Goal: Task Accomplishment & Management: Manage account settings

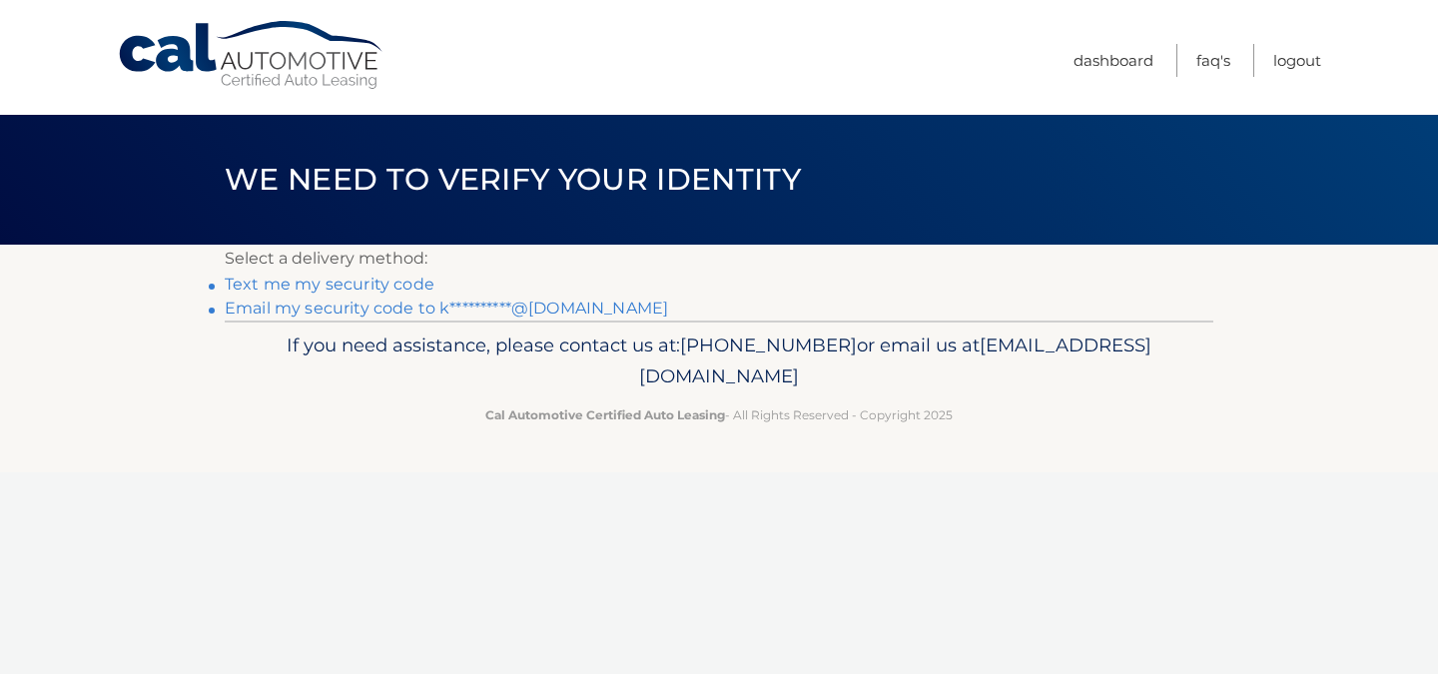
click at [342, 280] on link "Text me my security code" at bounding box center [330, 284] width 210 height 19
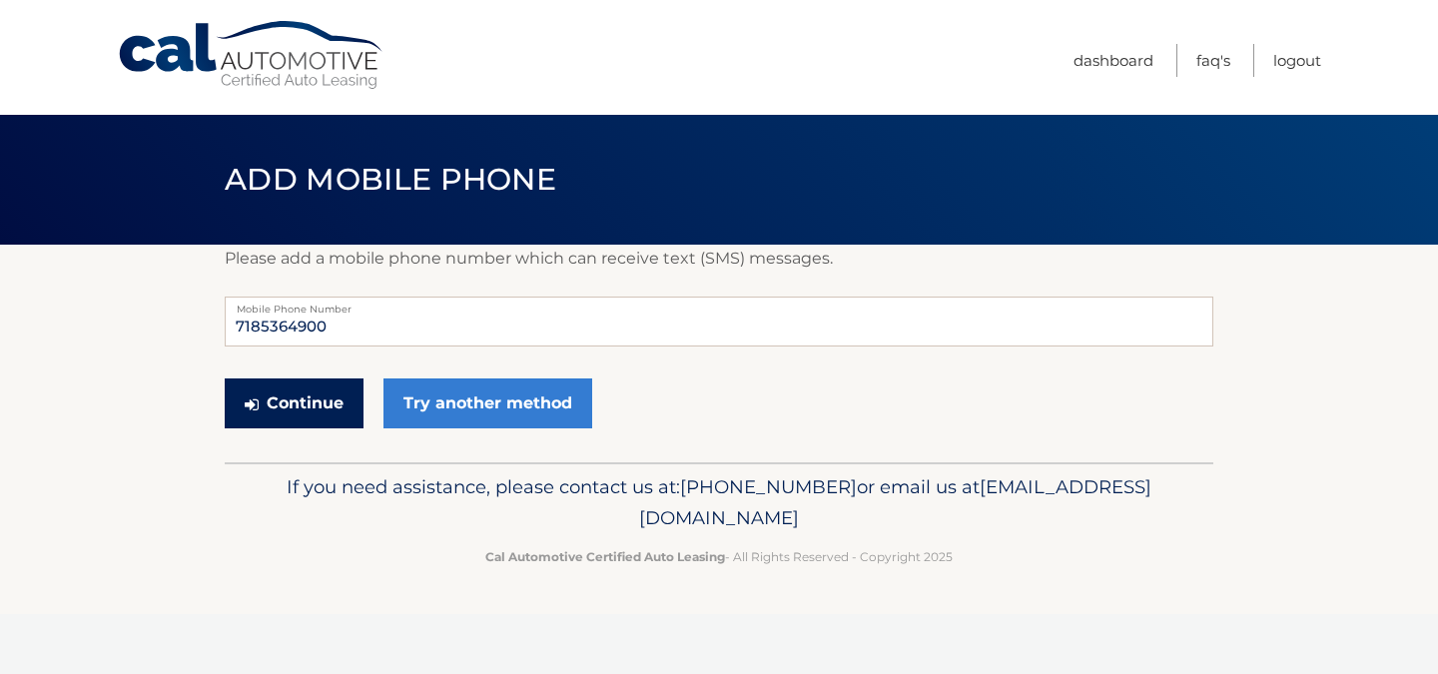
click at [307, 402] on button "Continue" at bounding box center [294, 403] width 139 height 50
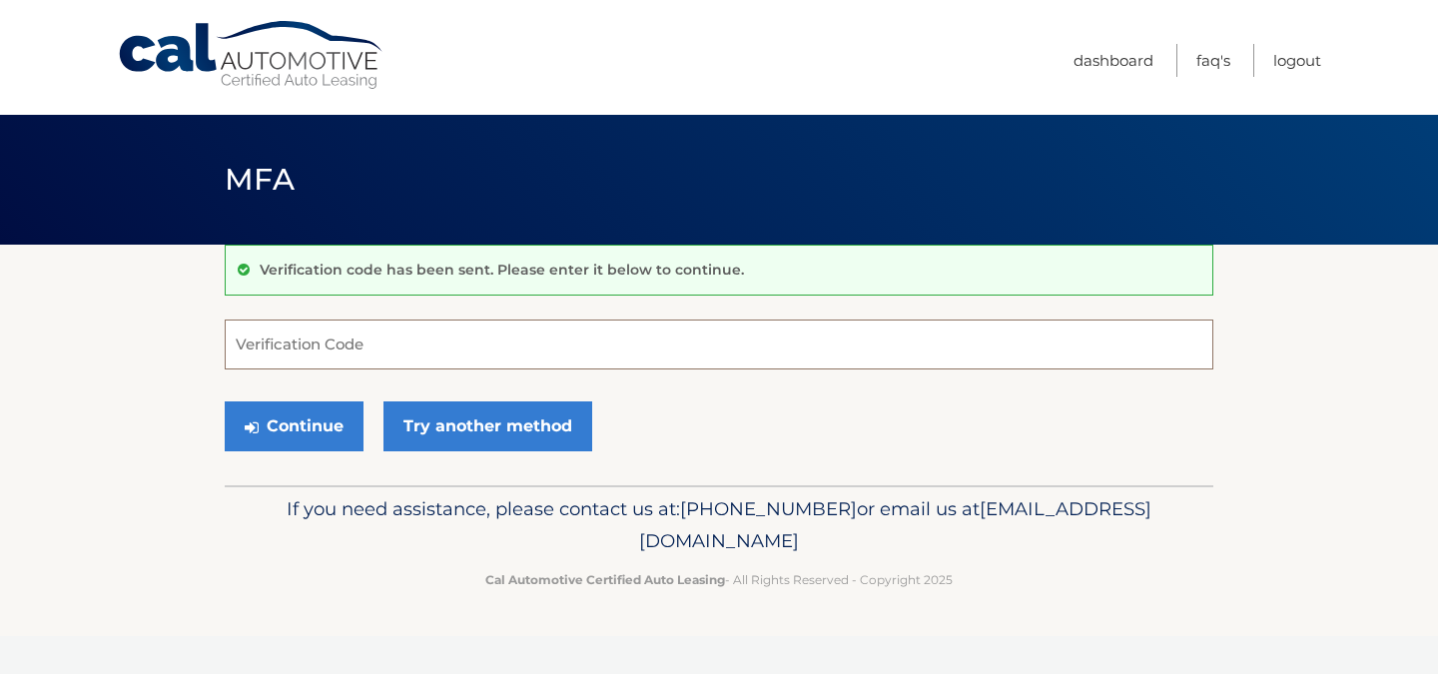
click at [327, 356] on input "Verification Code" at bounding box center [719, 345] width 989 height 50
type input "694747"
click at [343, 423] on button "Continue" at bounding box center [294, 426] width 139 height 50
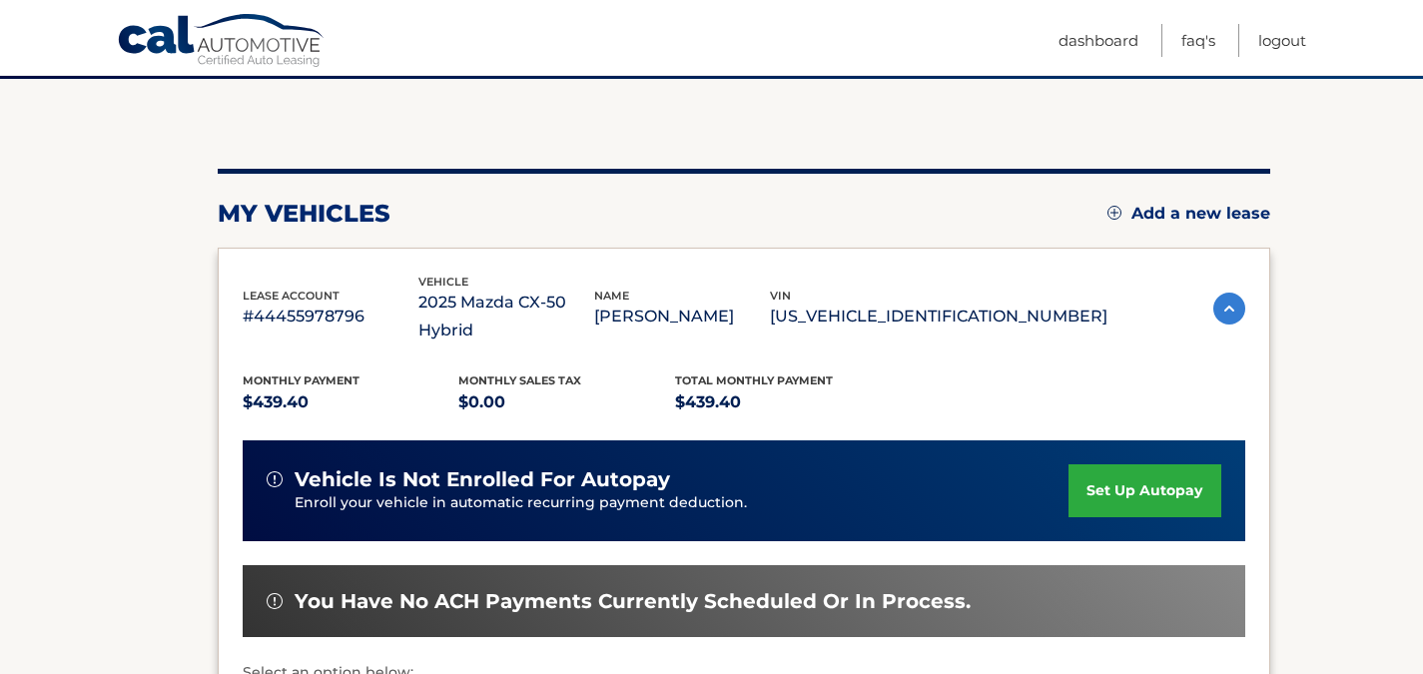
scroll to position [200, 0]
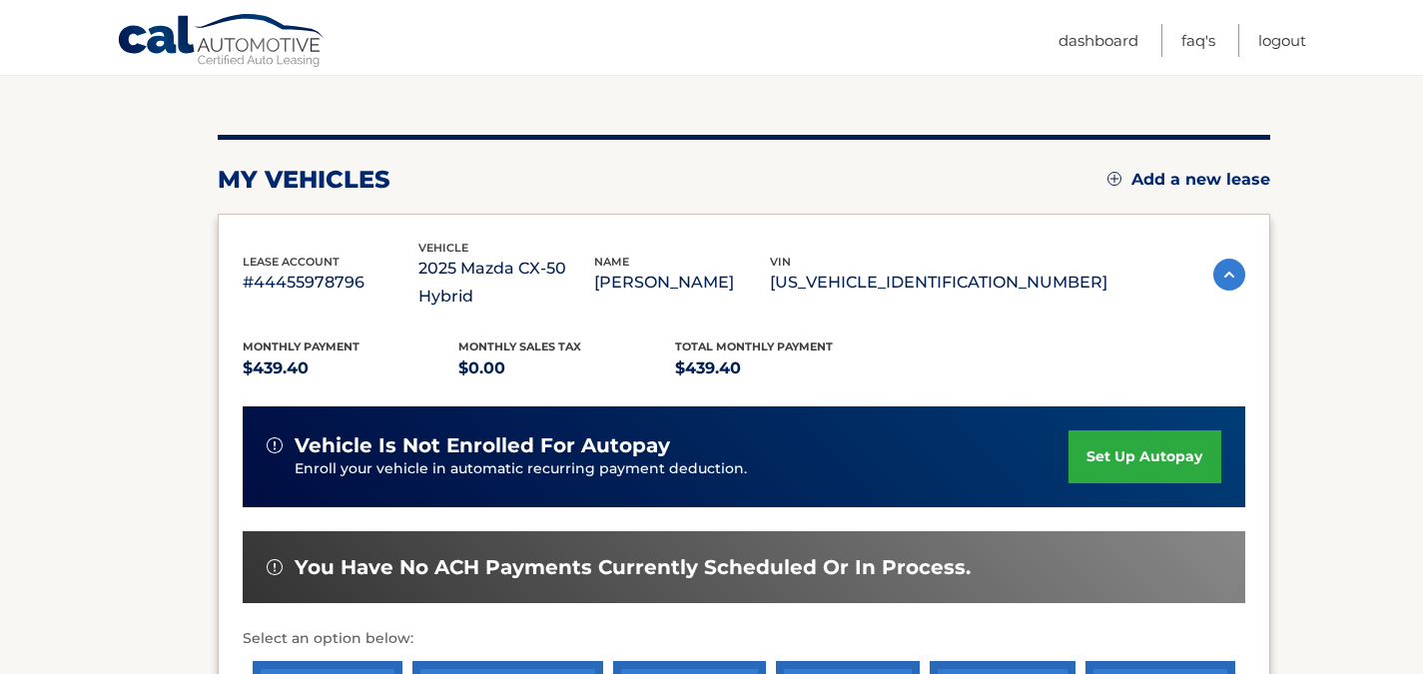
click at [1166, 432] on link "set up autopay" at bounding box center [1144, 456] width 152 height 53
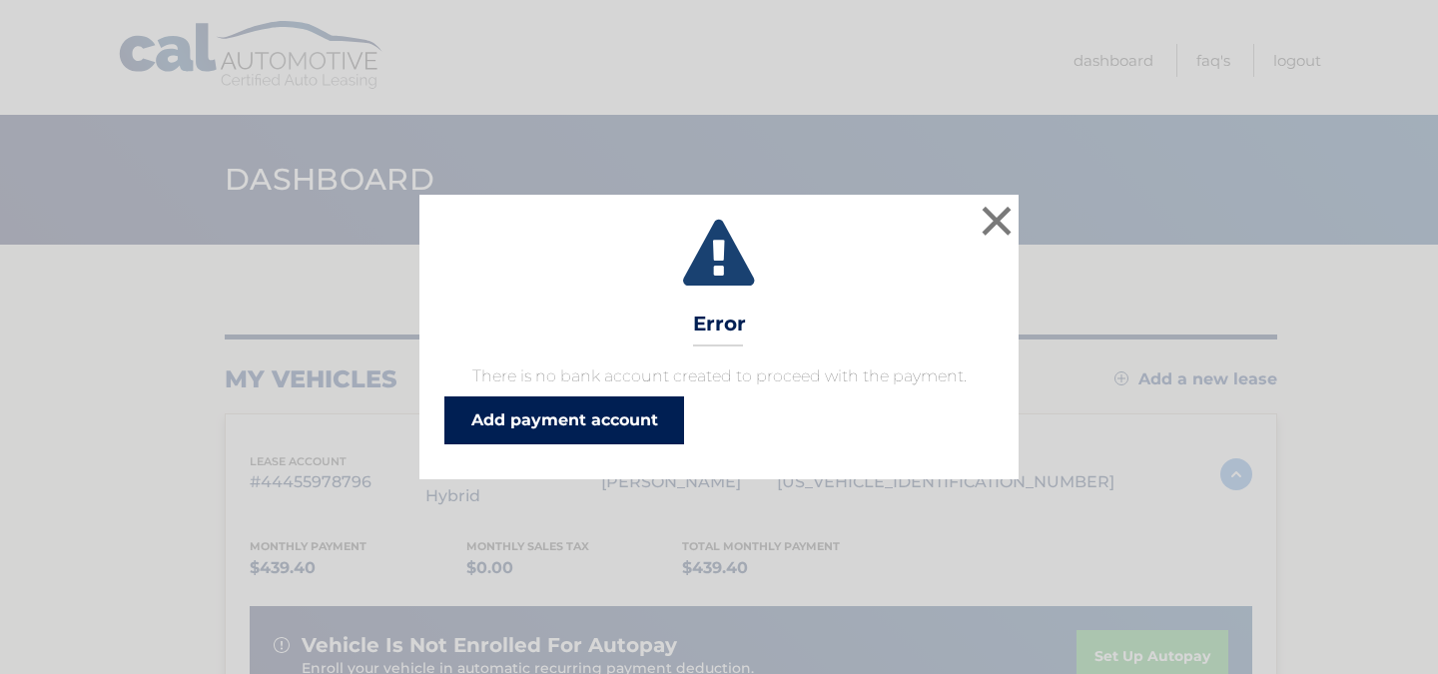
click at [579, 422] on link "Add payment account" at bounding box center [564, 420] width 240 height 48
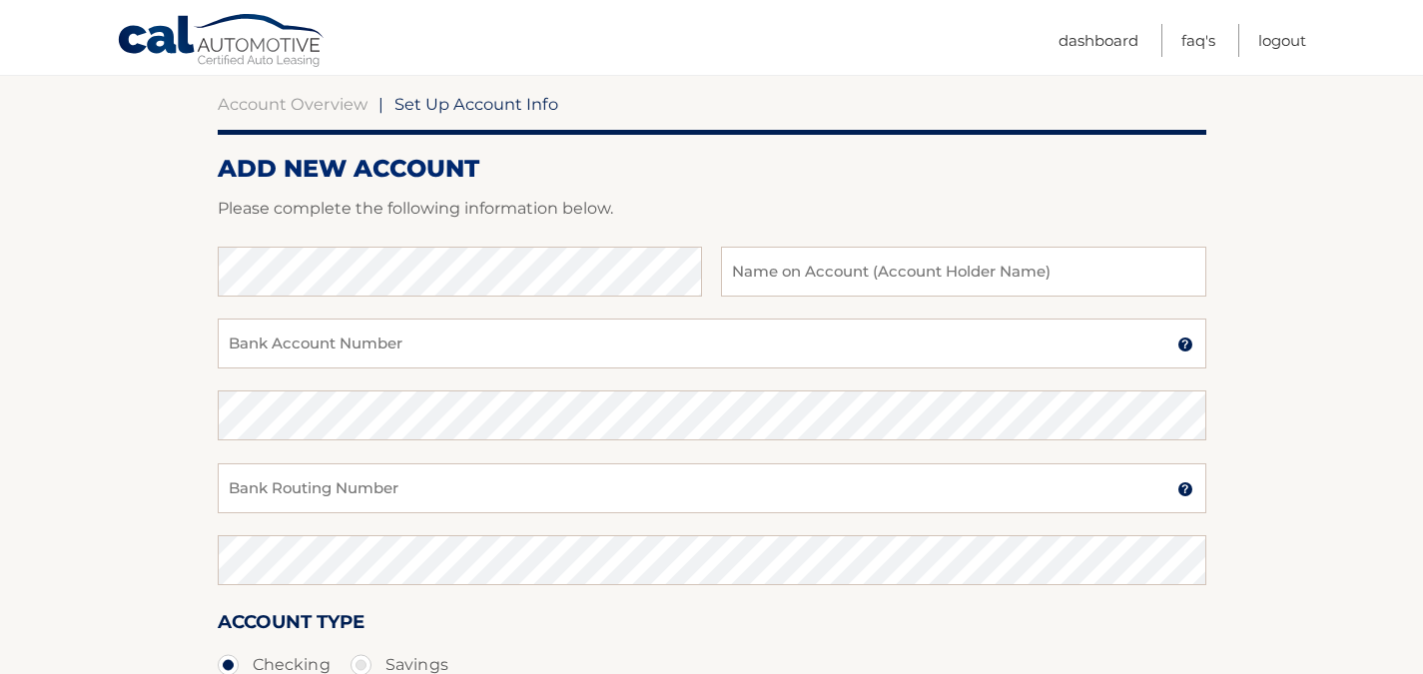
scroll to position [185, 0]
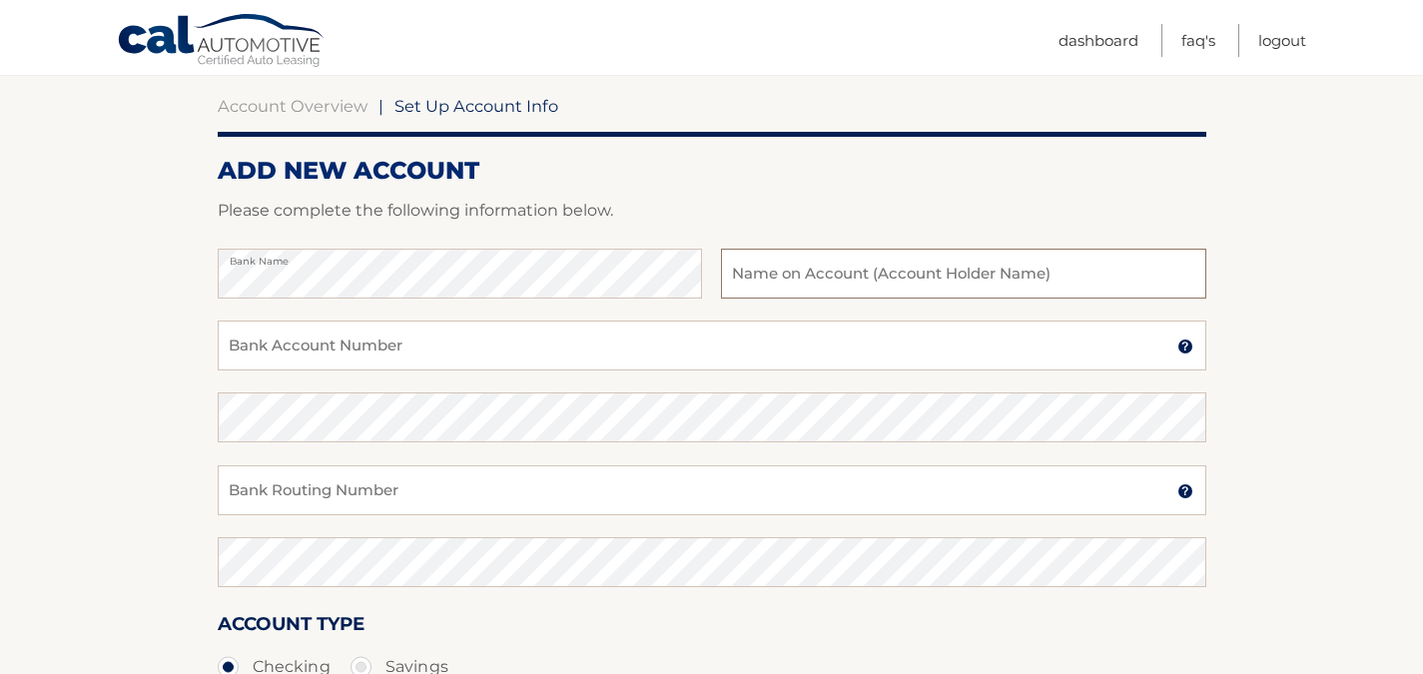
click at [829, 270] on input "text" at bounding box center [963, 274] width 484 height 50
type input "Kimberly Dacalanio"
click at [358, 345] on input "Bank Account Number" at bounding box center [712, 346] width 989 height 50
click at [432, 349] on input "Bank Account Number" at bounding box center [712, 346] width 989 height 50
type input "677200872"
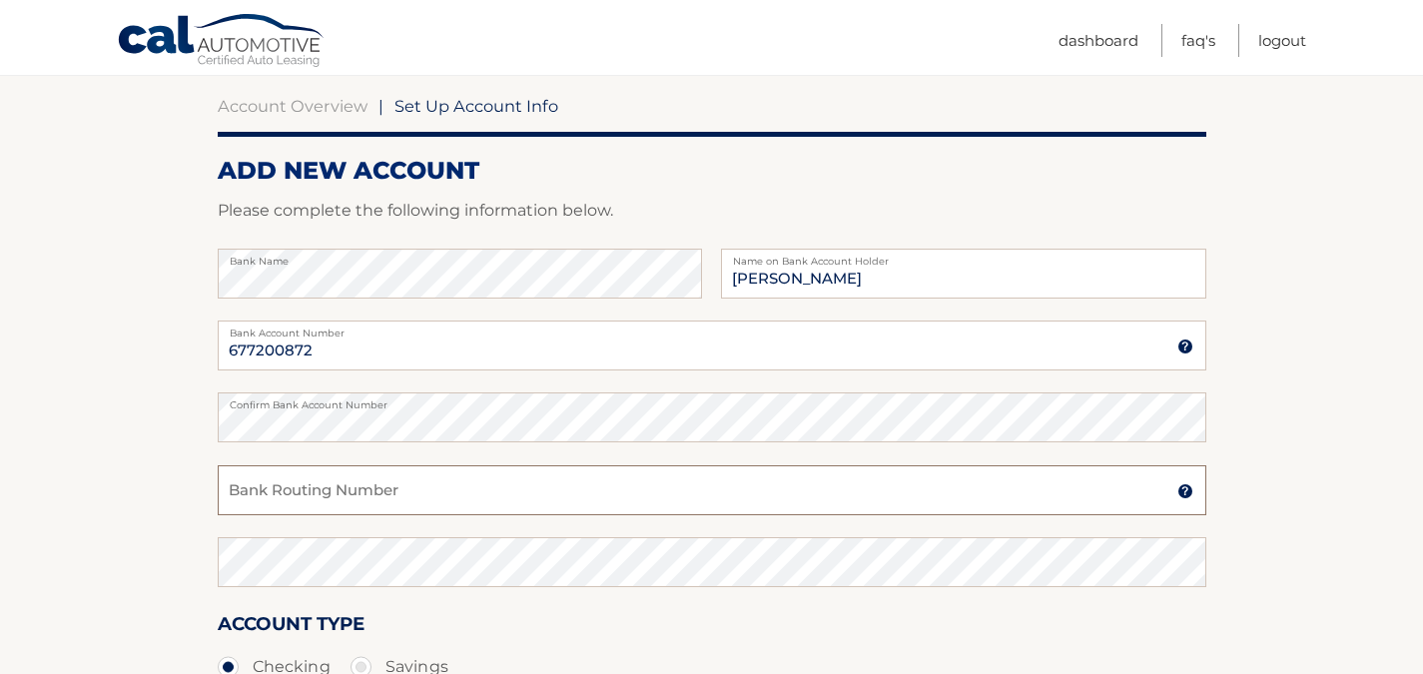
click at [350, 490] on input "Bank Routing Number" at bounding box center [712, 490] width 989 height 50
type input "021000021"
click at [135, 539] on section "Account Overview | Set Up Account Info ADD NEW ACCOUNT Please complete the foll…" at bounding box center [711, 441] width 1423 height 762
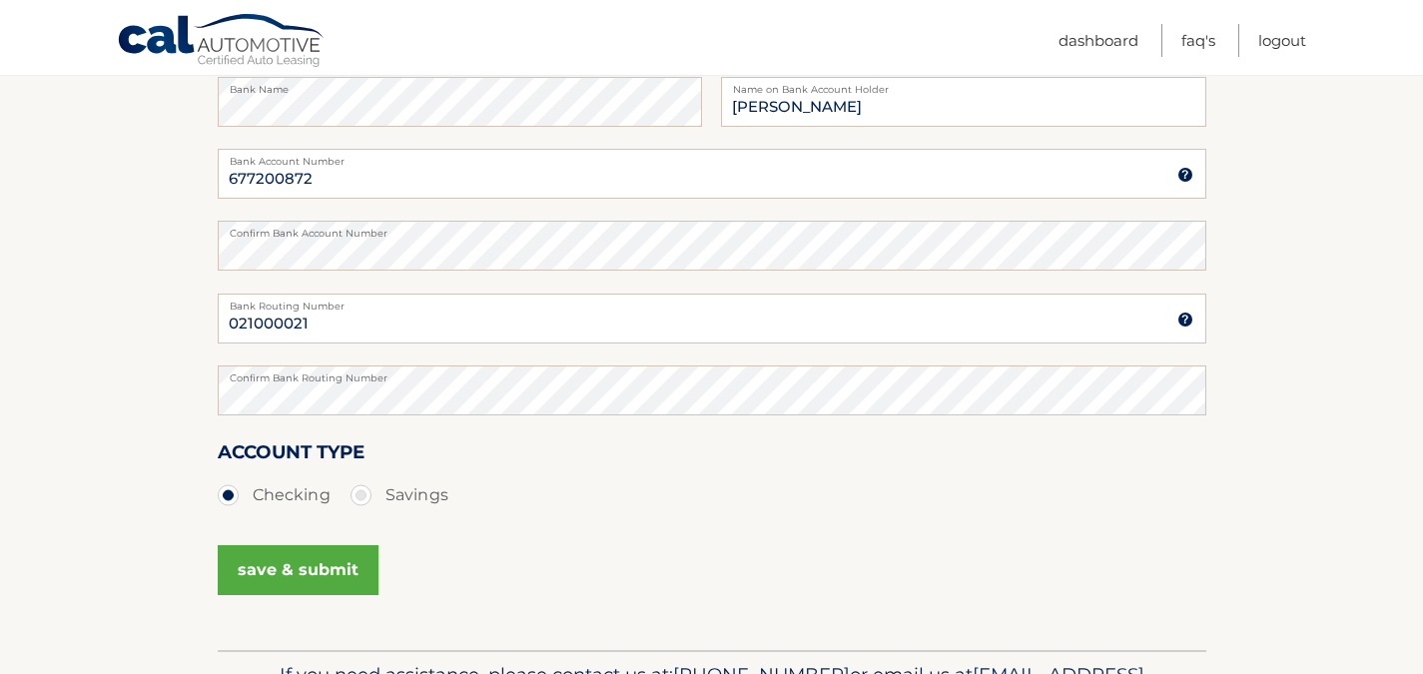
scroll to position [484, 0]
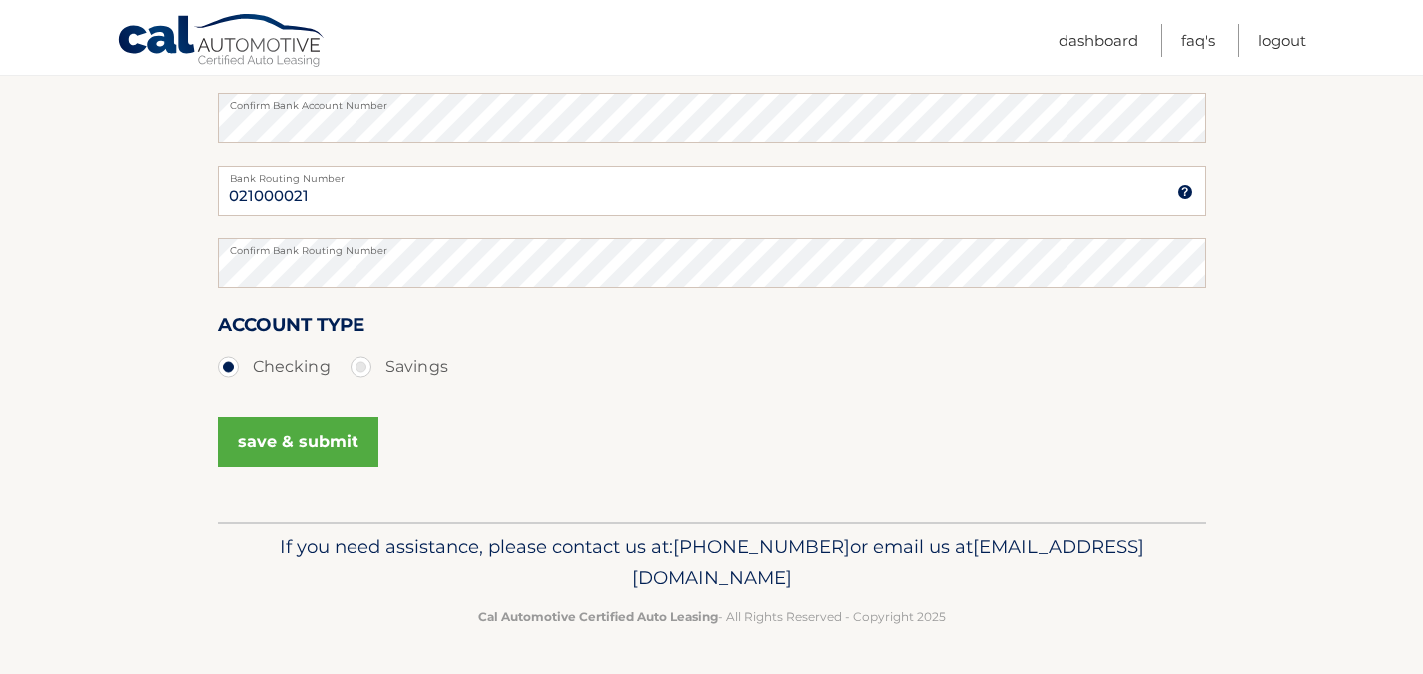
click at [298, 438] on button "save & submit" at bounding box center [298, 442] width 161 height 50
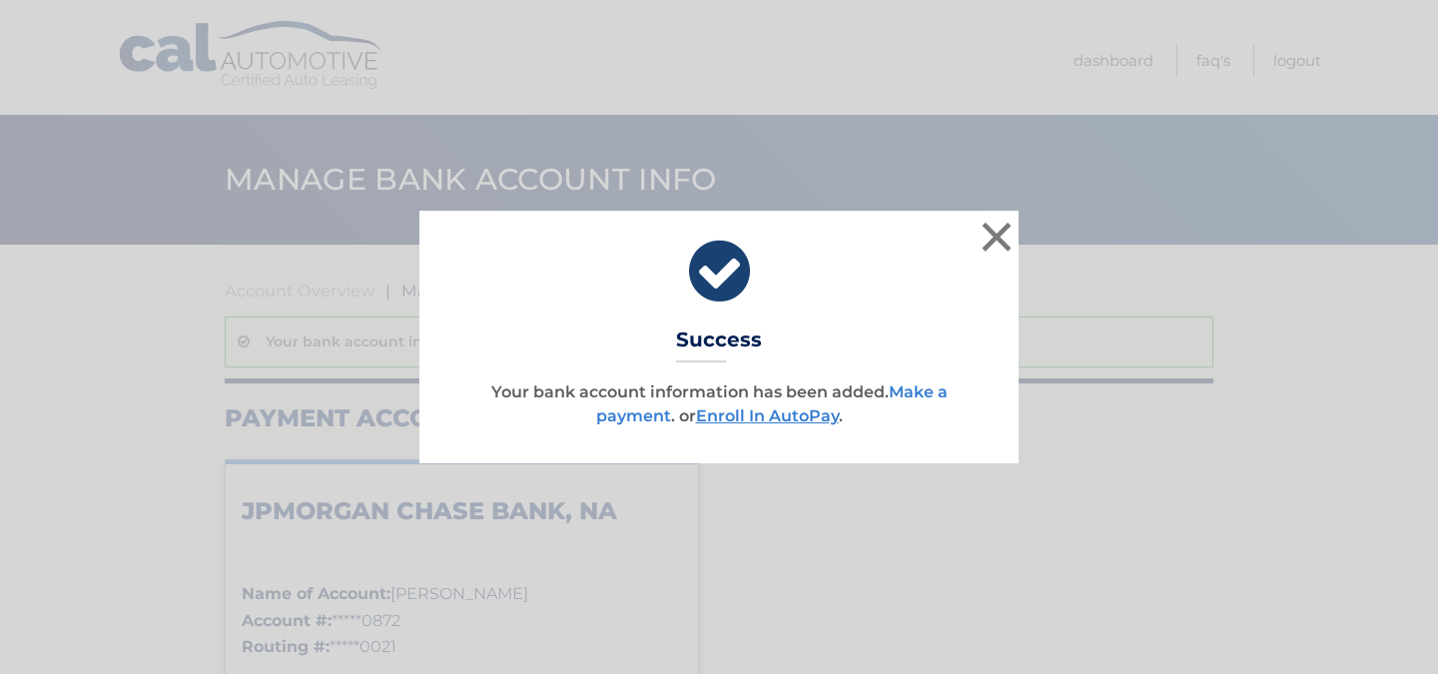
click at [931, 395] on link "Make a payment" at bounding box center [771, 403] width 351 height 43
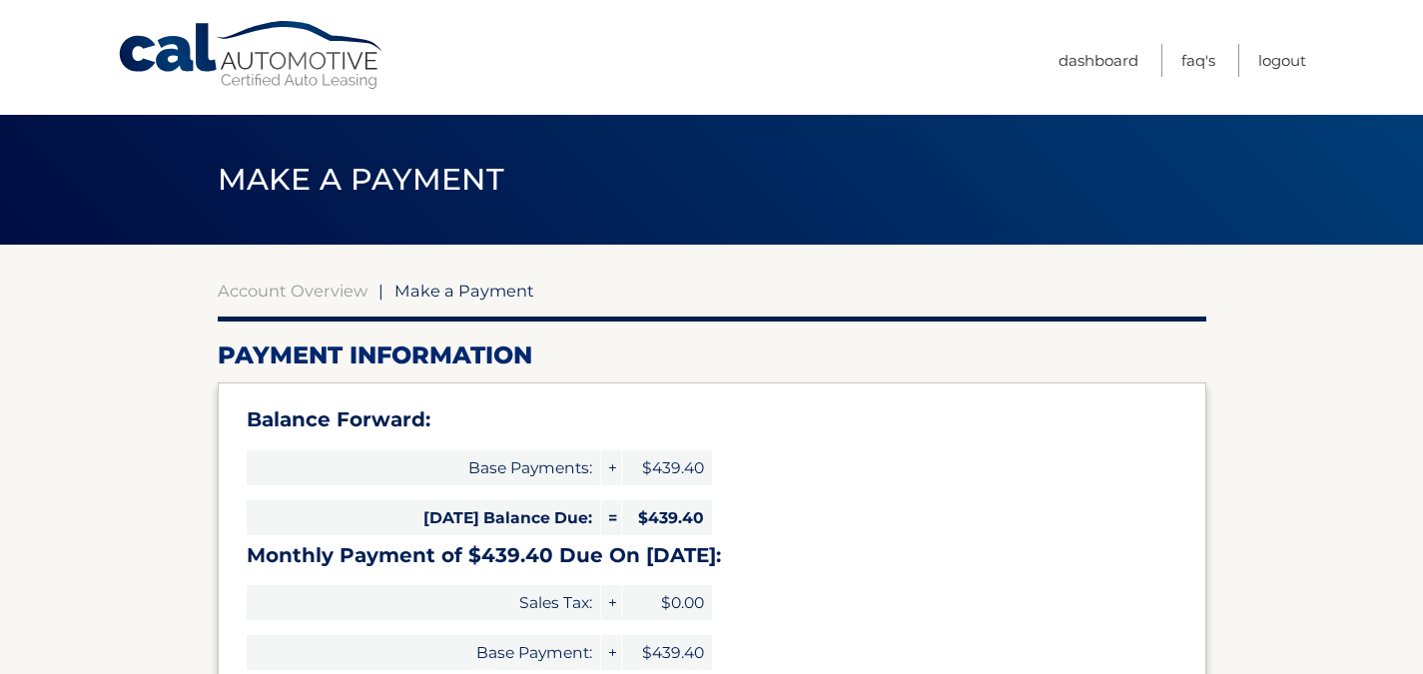
select select "MWEzMDljZDgtZjI0Ny00MDVjLWIyMGUtMWQ3YTI0NzBmYWFm"
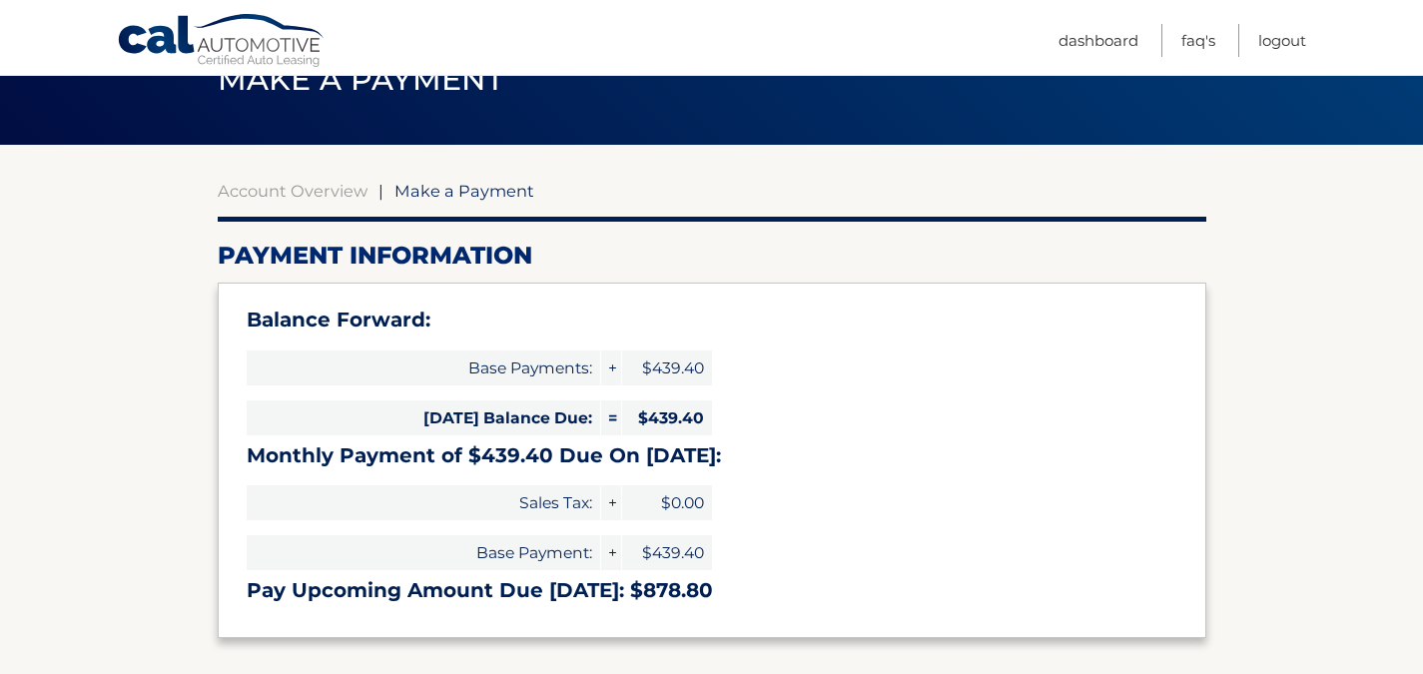
scroll to position [200, 0]
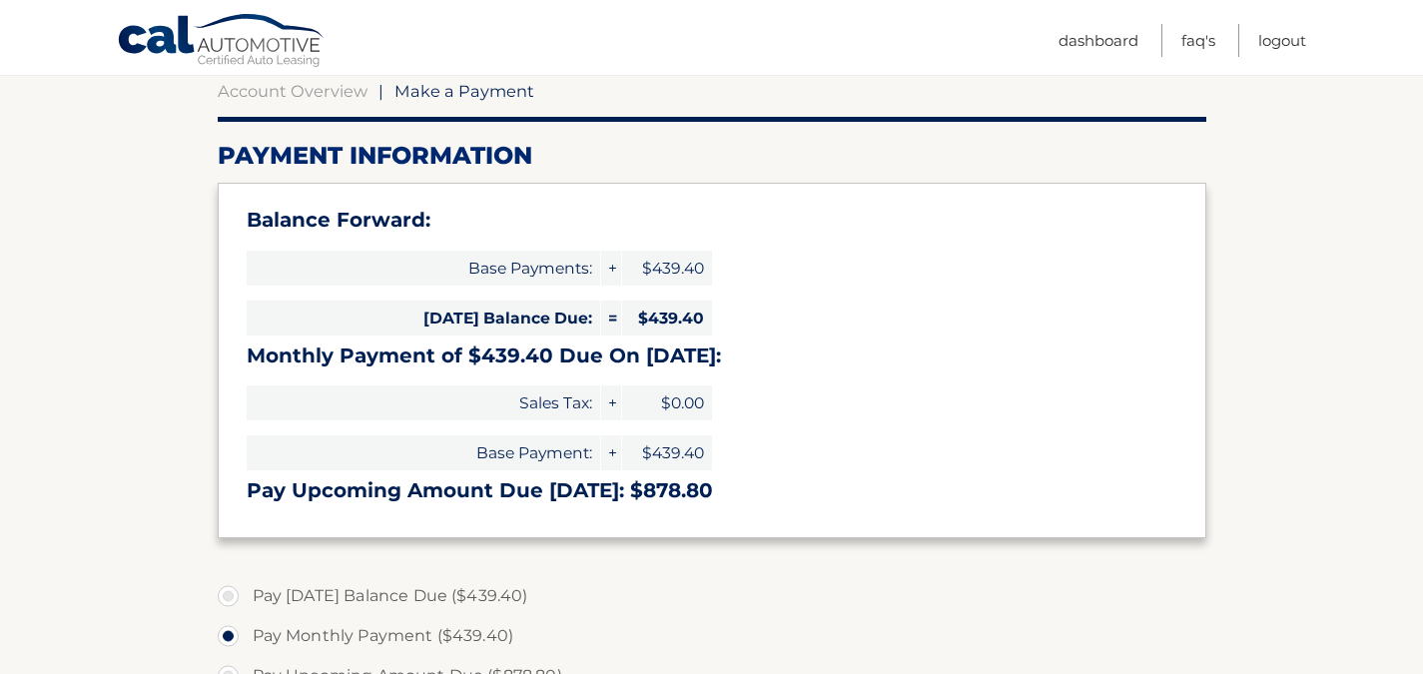
click at [1310, 249] on section "Account Overview | Make a Payment Payment Information Balance Forward: Base Pay…" at bounding box center [711, 602] width 1423 height 1115
click at [1277, 47] on link "Logout" at bounding box center [1282, 40] width 48 height 33
